Goal: Task Accomplishment & Management: Use online tool/utility

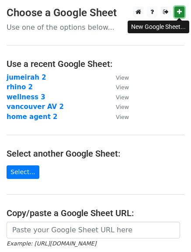
click at [178, 11] on icon at bounding box center [179, 12] width 5 height 6
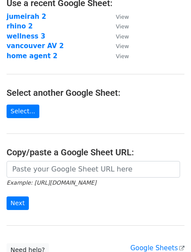
scroll to position [74, 0]
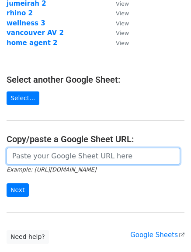
click at [99, 158] on input "url" at bounding box center [94, 156] width 174 height 17
paste input "https://docs.google.com/spreadsheets/d/1_9GHBvVh7toLC0b6BeeMW1VWMhZEsHuMwZVlqhI…"
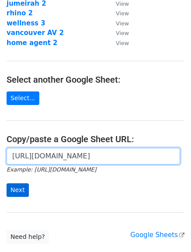
type input "https://docs.google.com/spreadsheets/d/1_9GHBvVh7toLC0b6BeeMW1VWMhZEsHuMwZVlqhI…"
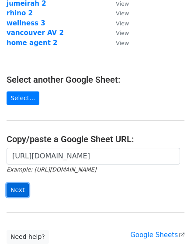
click at [16, 190] on input "Next" at bounding box center [18, 190] width 22 height 14
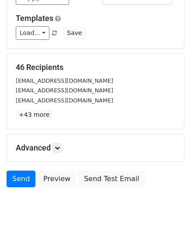
scroll to position [88, 0]
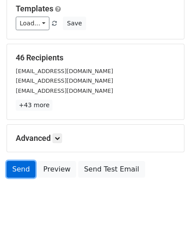
click at [18, 167] on link "Send" at bounding box center [21, 169] width 29 height 17
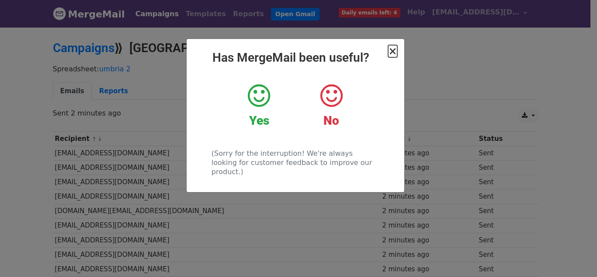
click at [394, 53] on span "×" at bounding box center [392, 51] width 9 height 12
